Goal: Contribute content

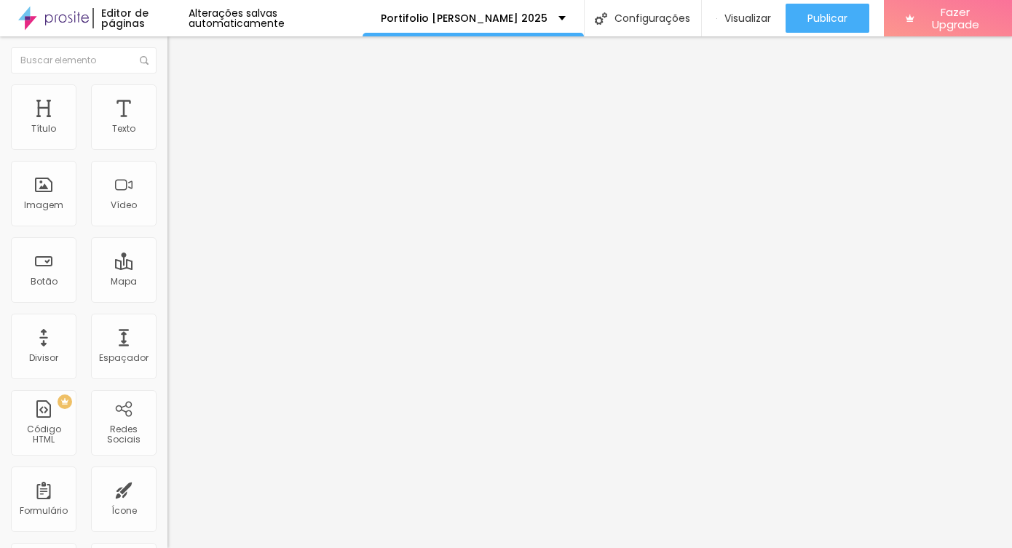
click at [178, 50] on img "button" at bounding box center [184, 53] width 12 height 12
click at [33, 210] on div "Imagem" at bounding box center [43, 205] width 39 height 10
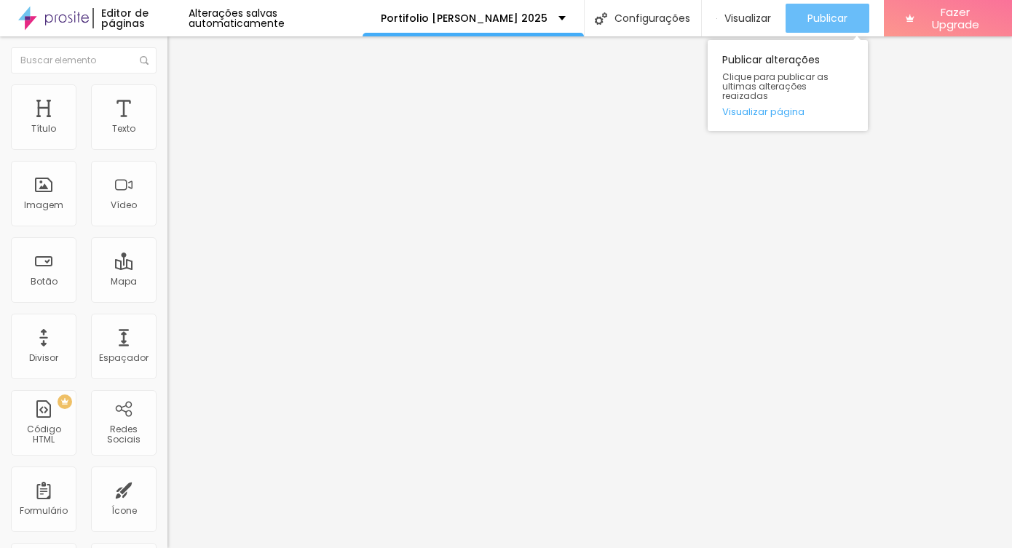
click at [807, 23] on span "Publicar" at bounding box center [827, 18] width 40 height 12
click at [816, 22] on span "Publicar" at bounding box center [827, 18] width 40 height 12
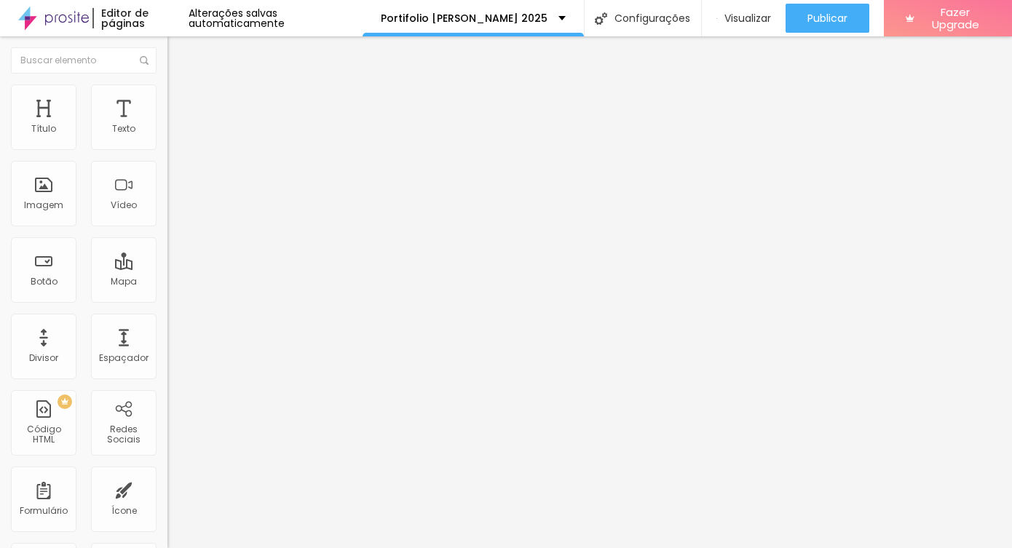
click at [253, 547] on div at bounding box center [506, 557] width 1012 height 0
click at [180, 98] on span "Avançado" at bounding box center [204, 94] width 48 height 12
click at [167, 83] on img at bounding box center [173, 76] width 13 height 13
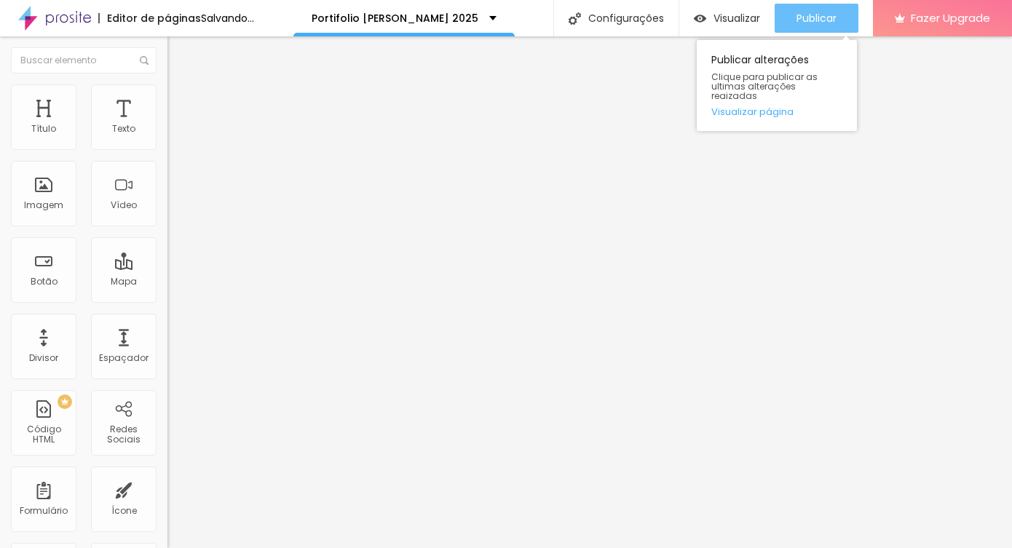
click at [800, 9] on div "Publicar" at bounding box center [816, 18] width 40 height 29
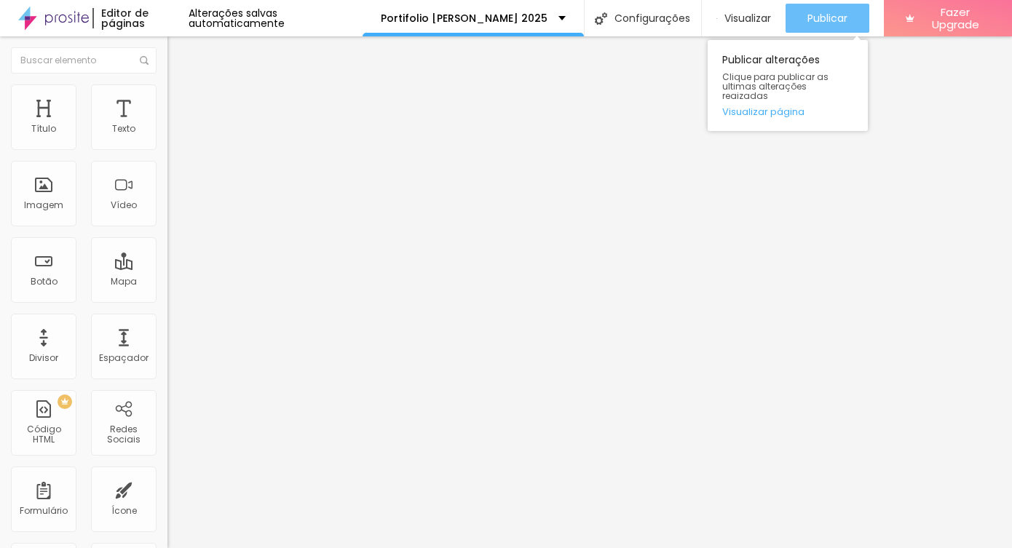
click at [814, 17] on span "Publicar" at bounding box center [827, 18] width 40 height 12
